Goal: Consume media (video, audio)

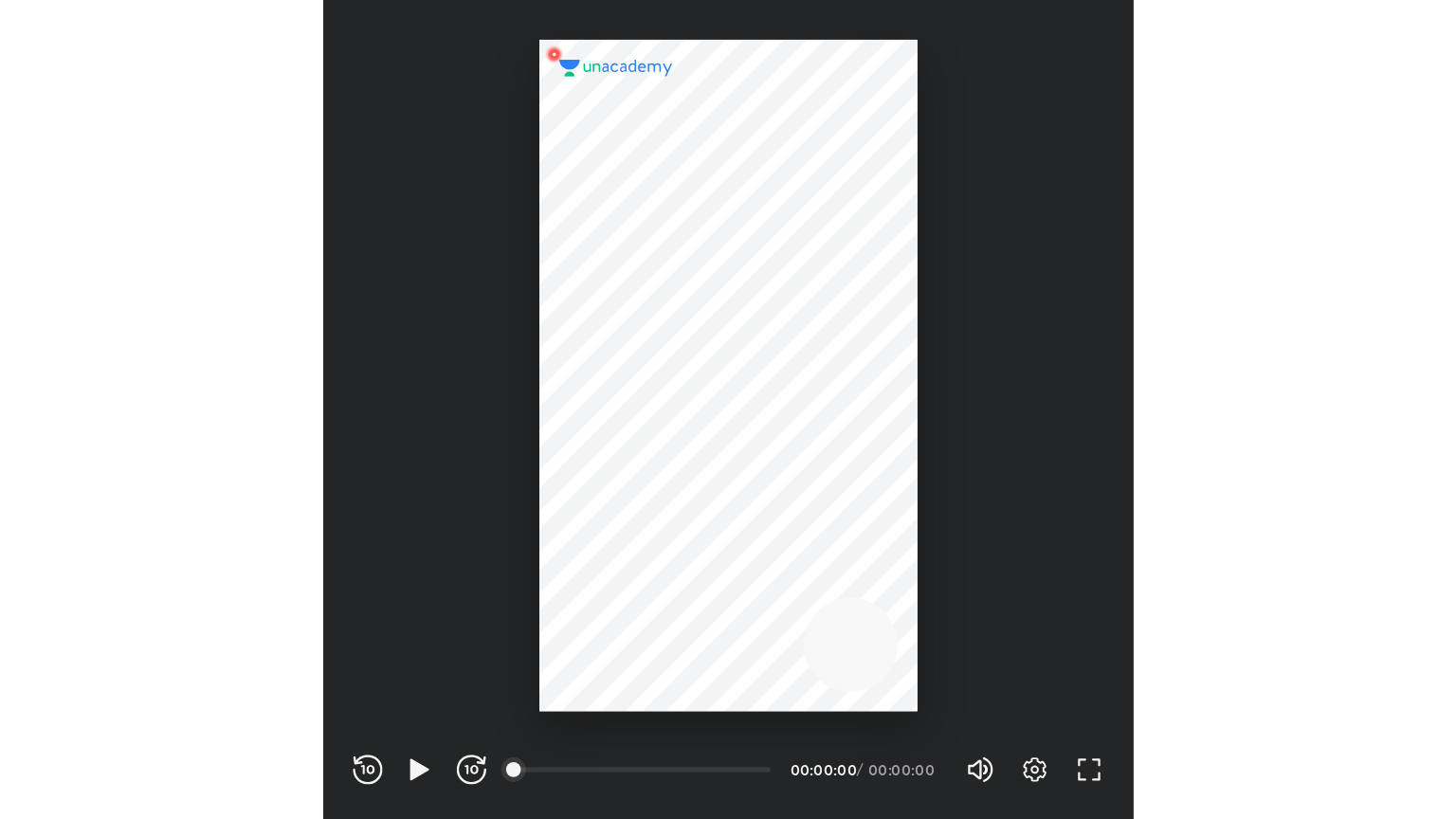
scroll to position [628, 621]
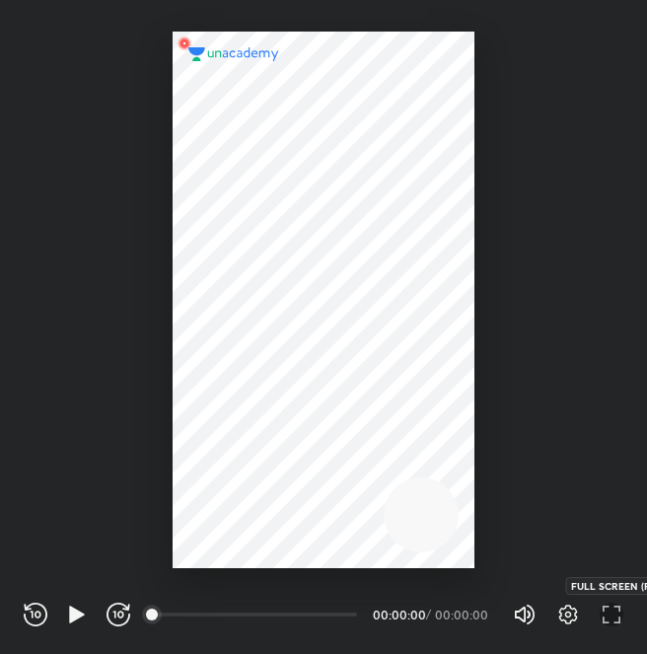
click at [604, 604] on icon "button" at bounding box center [612, 615] width 24 height 24
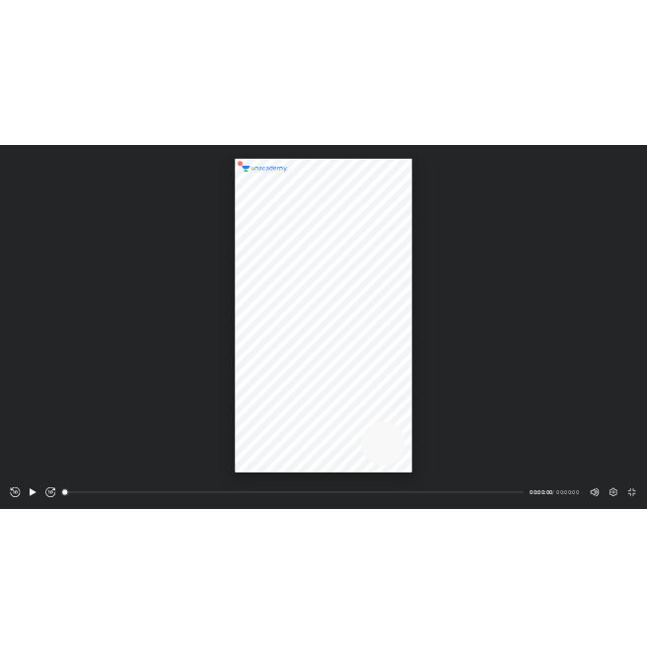
scroll to position [853, 1516]
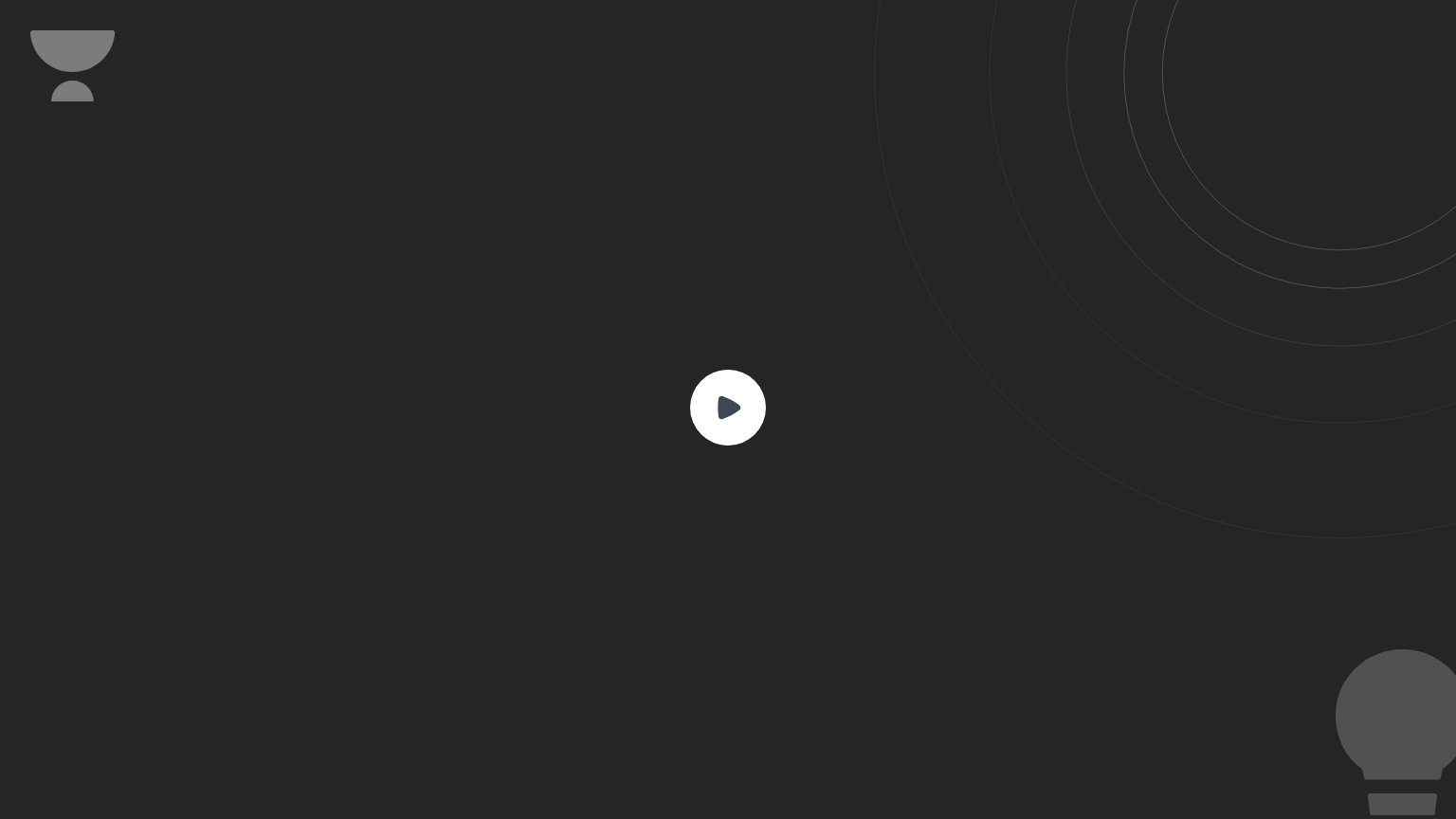
click at [620, 406] on icon at bounding box center [729, 407] width 23 height 23
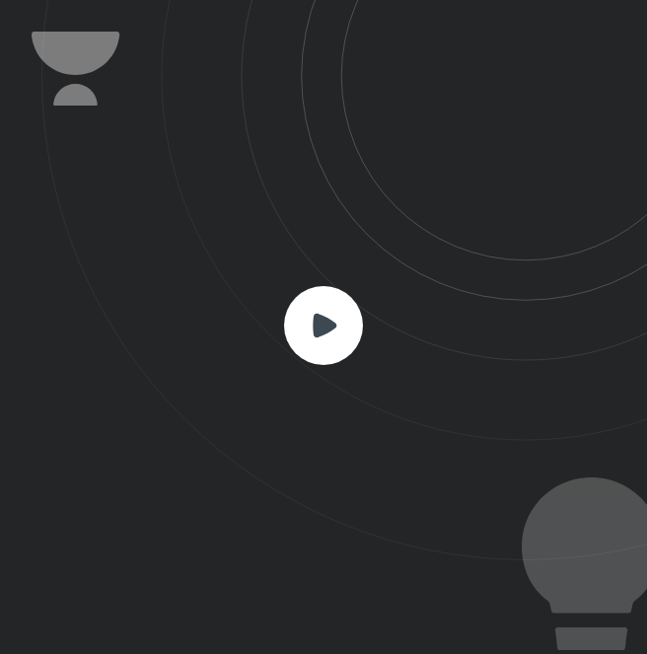
scroll to position [654, 647]
click at [351, 303] on rect at bounding box center [323, 325] width 79 height 79
click at [315, 297] on rect at bounding box center [323, 325] width 79 height 79
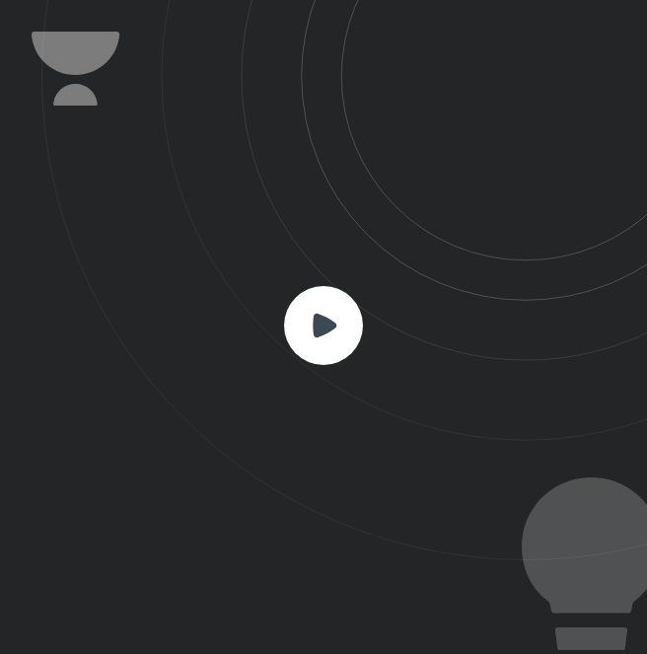
click at [315, 297] on rect at bounding box center [323, 325] width 79 height 79
